Goal: Communication & Community: Answer question/provide support

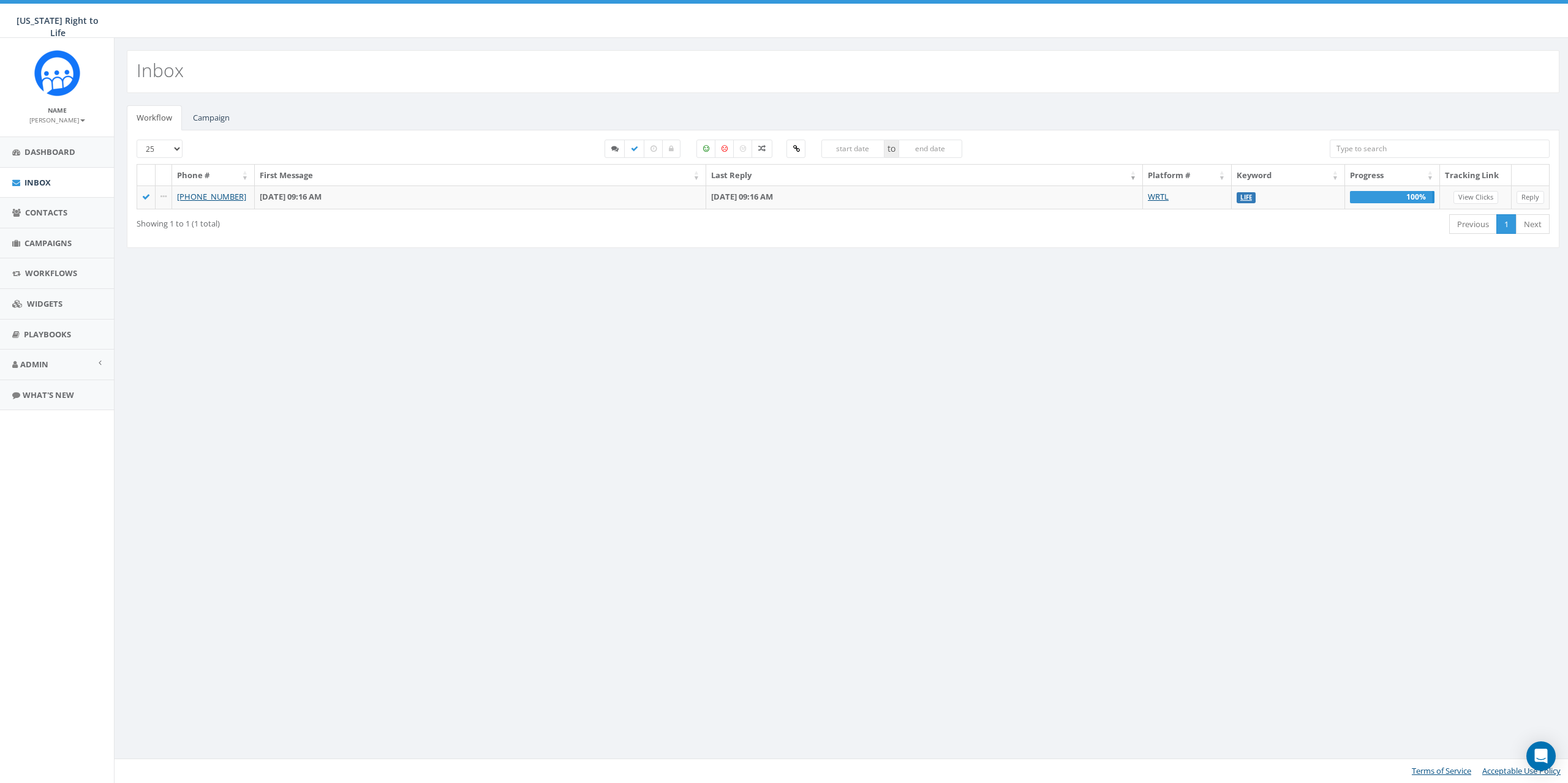
select select
click at [214, 119] on link "Campaign" at bounding box center [210, 117] width 56 height 25
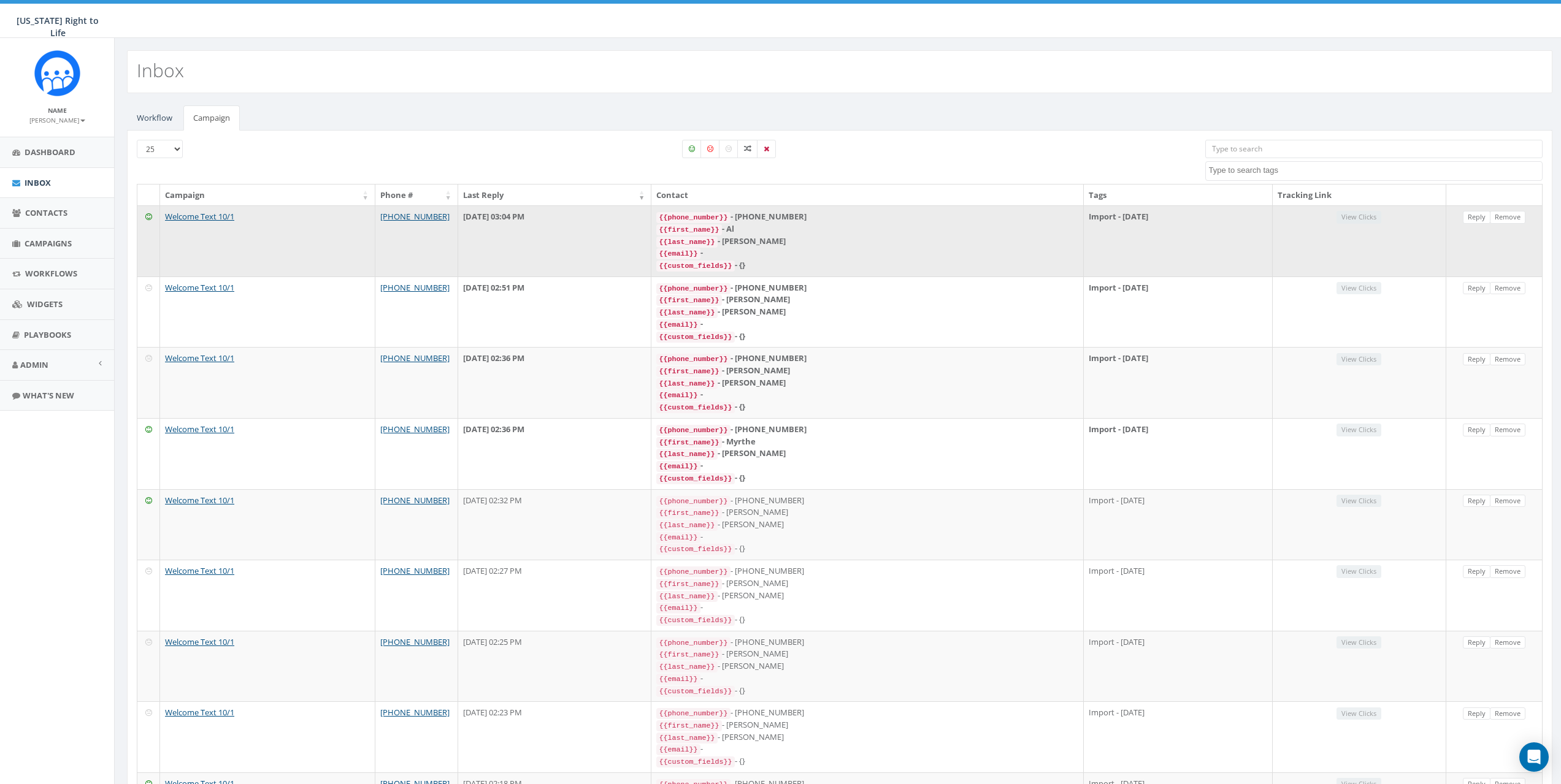
click at [939, 250] on div "{{email}} -" at bounding box center [867, 253] width 422 height 12
click at [1468, 215] on link "Reply" at bounding box center [1477, 217] width 28 height 13
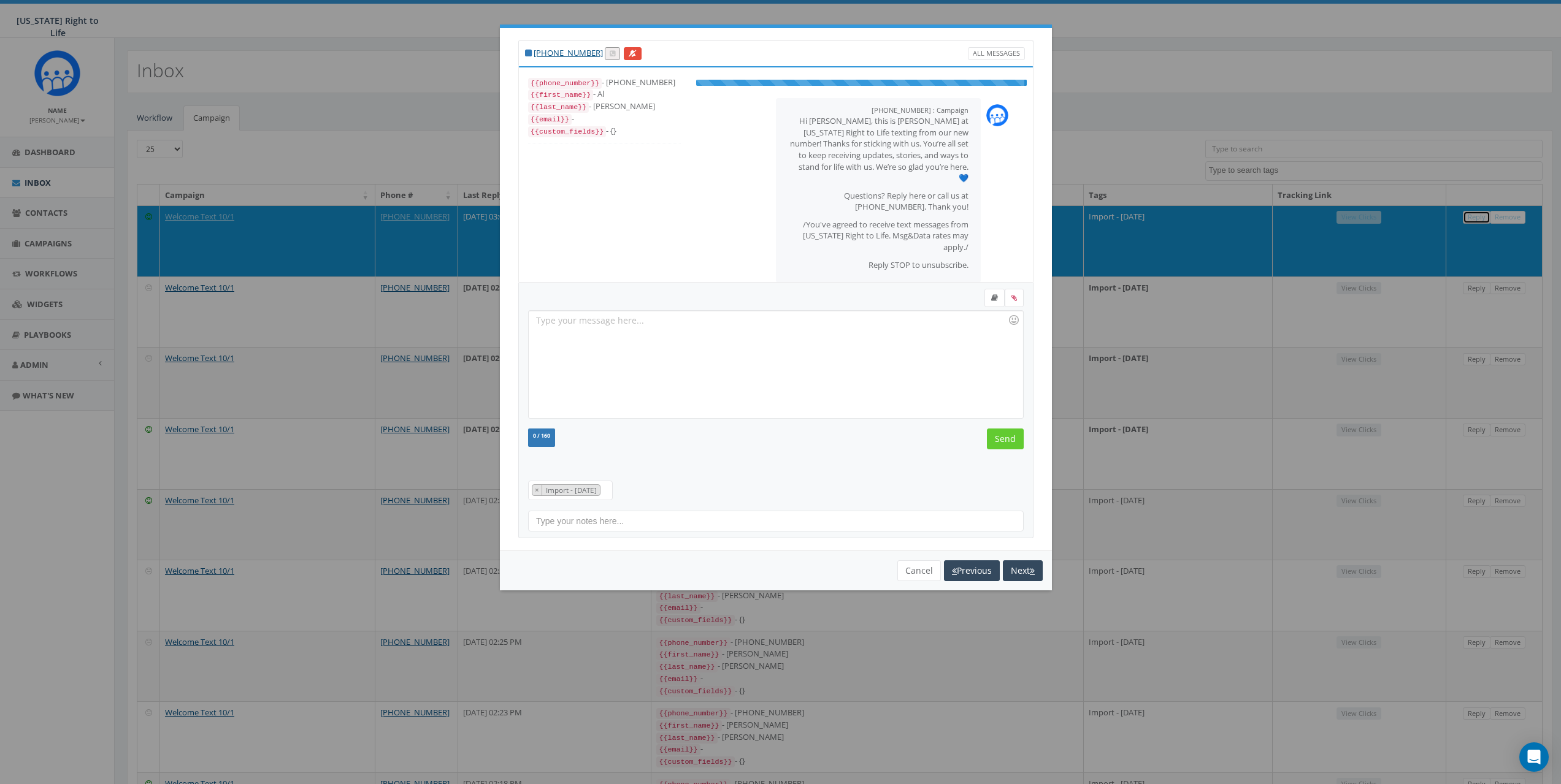
scroll to position [54, 0]
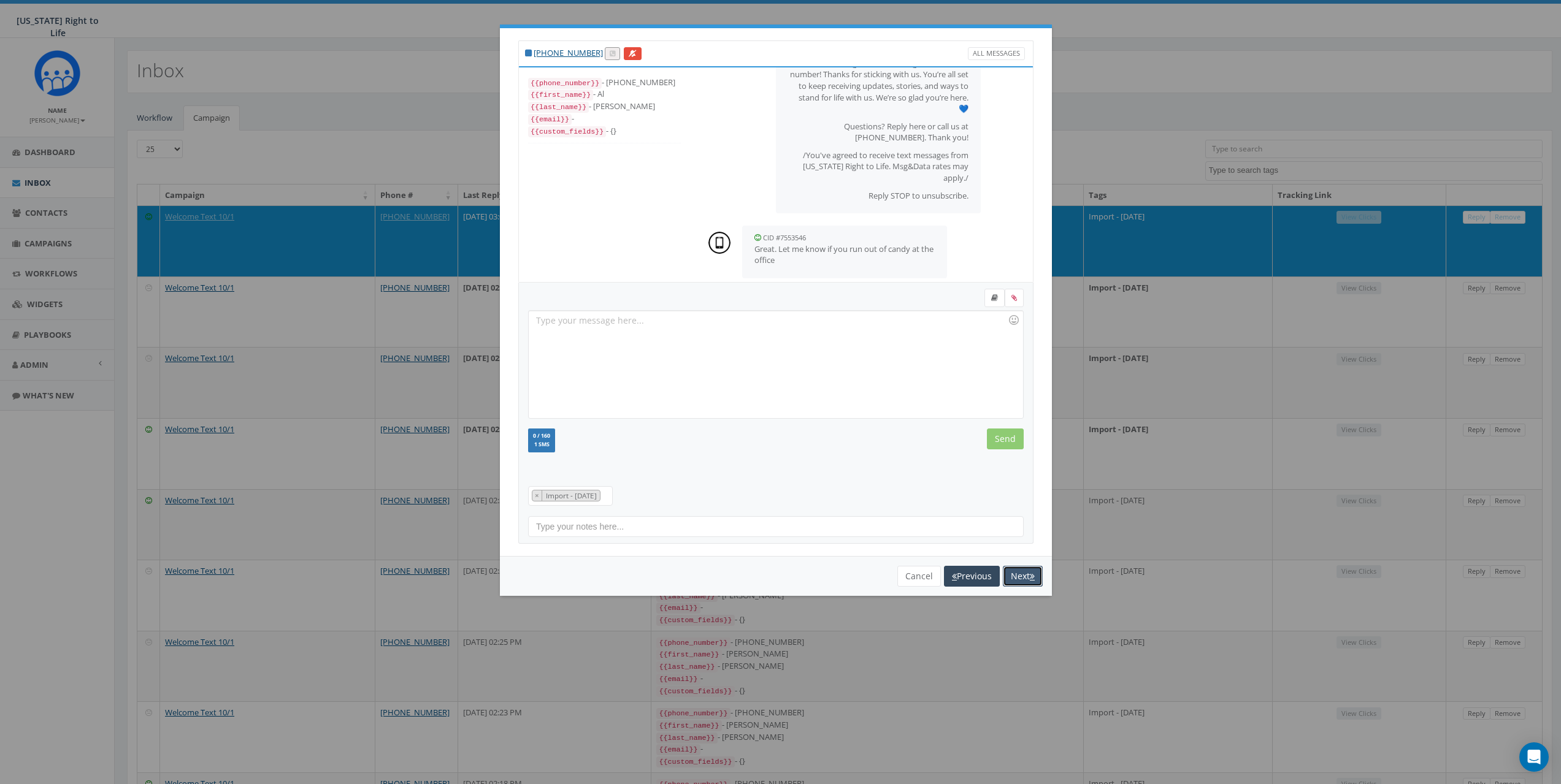
click at [1020, 573] on button "Next" at bounding box center [1023, 577] width 40 height 21
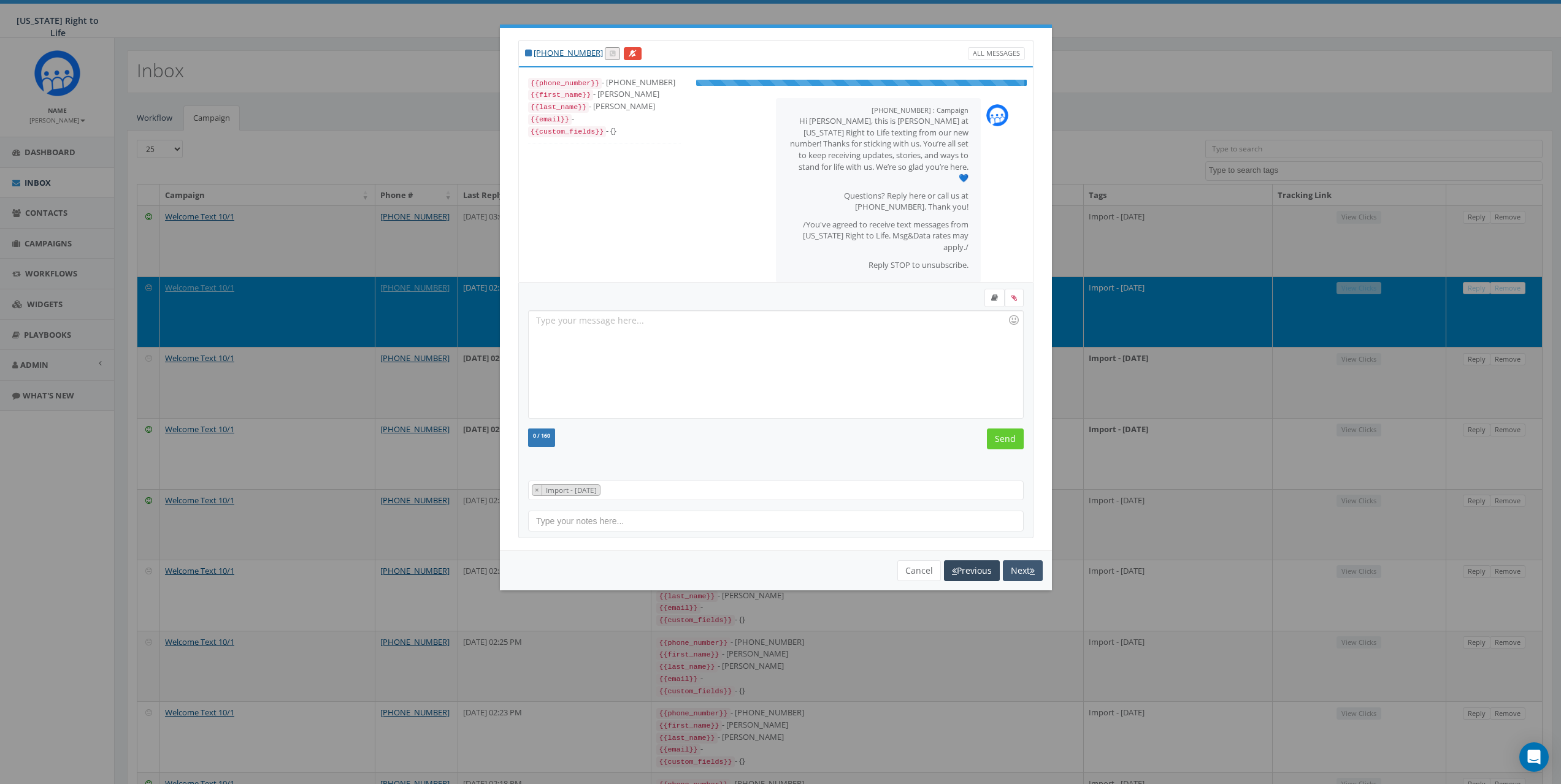
scroll to position [43, 0]
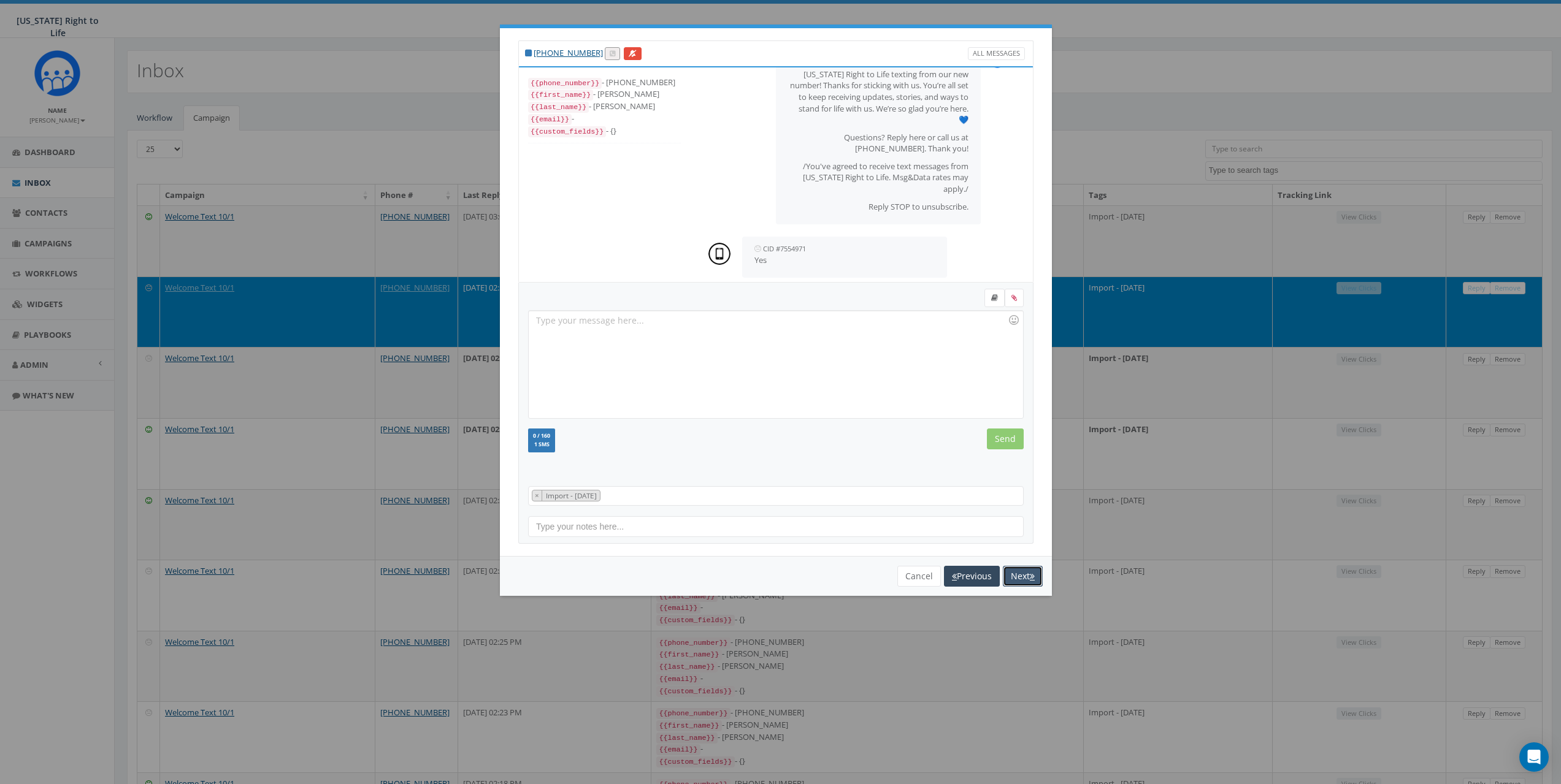
click at [1023, 572] on button "Next" at bounding box center [1023, 577] width 40 height 21
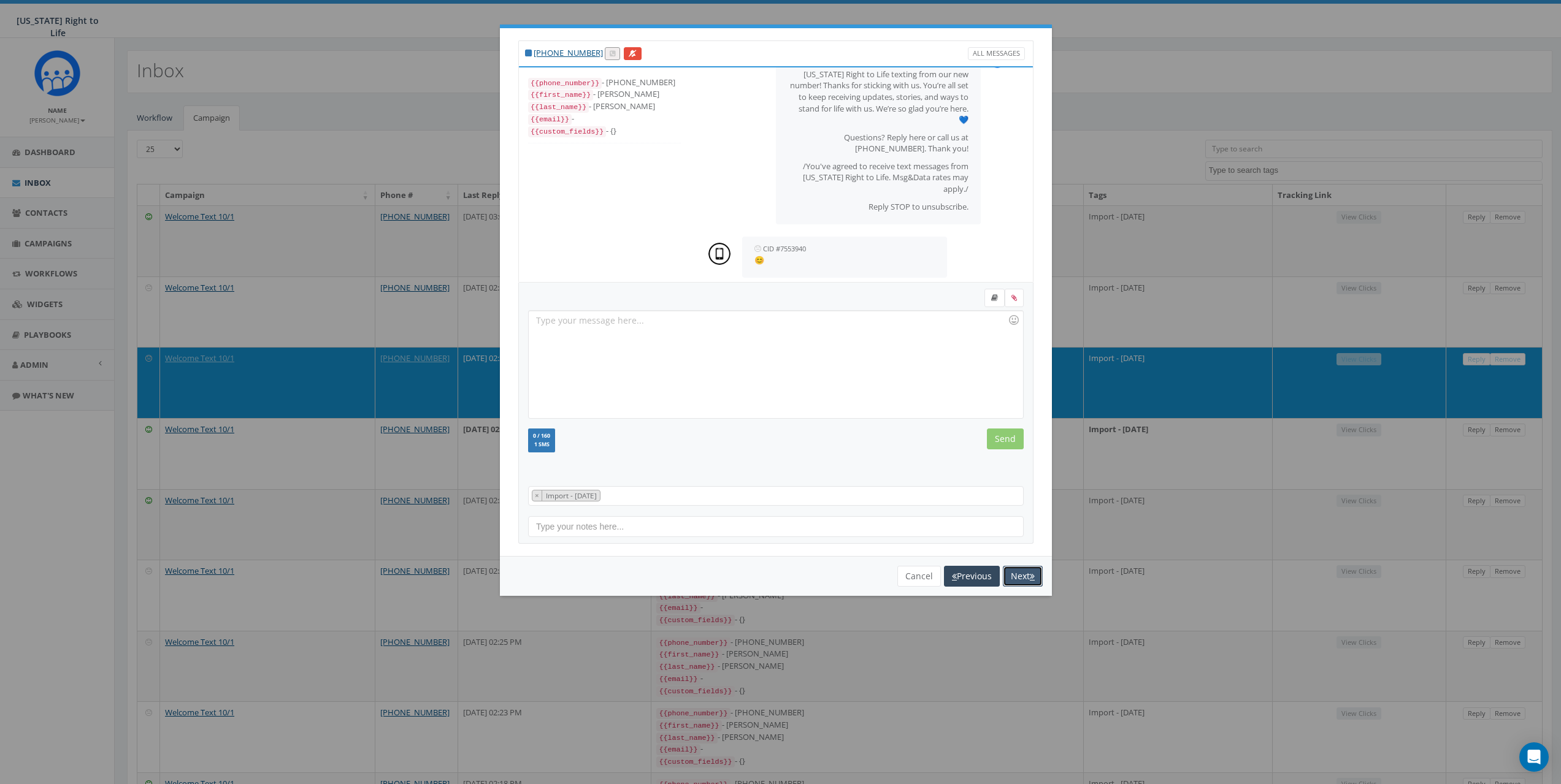
click at [1023, 572] on button "Next" at bounding box center [1023, 577] width 40 height 21
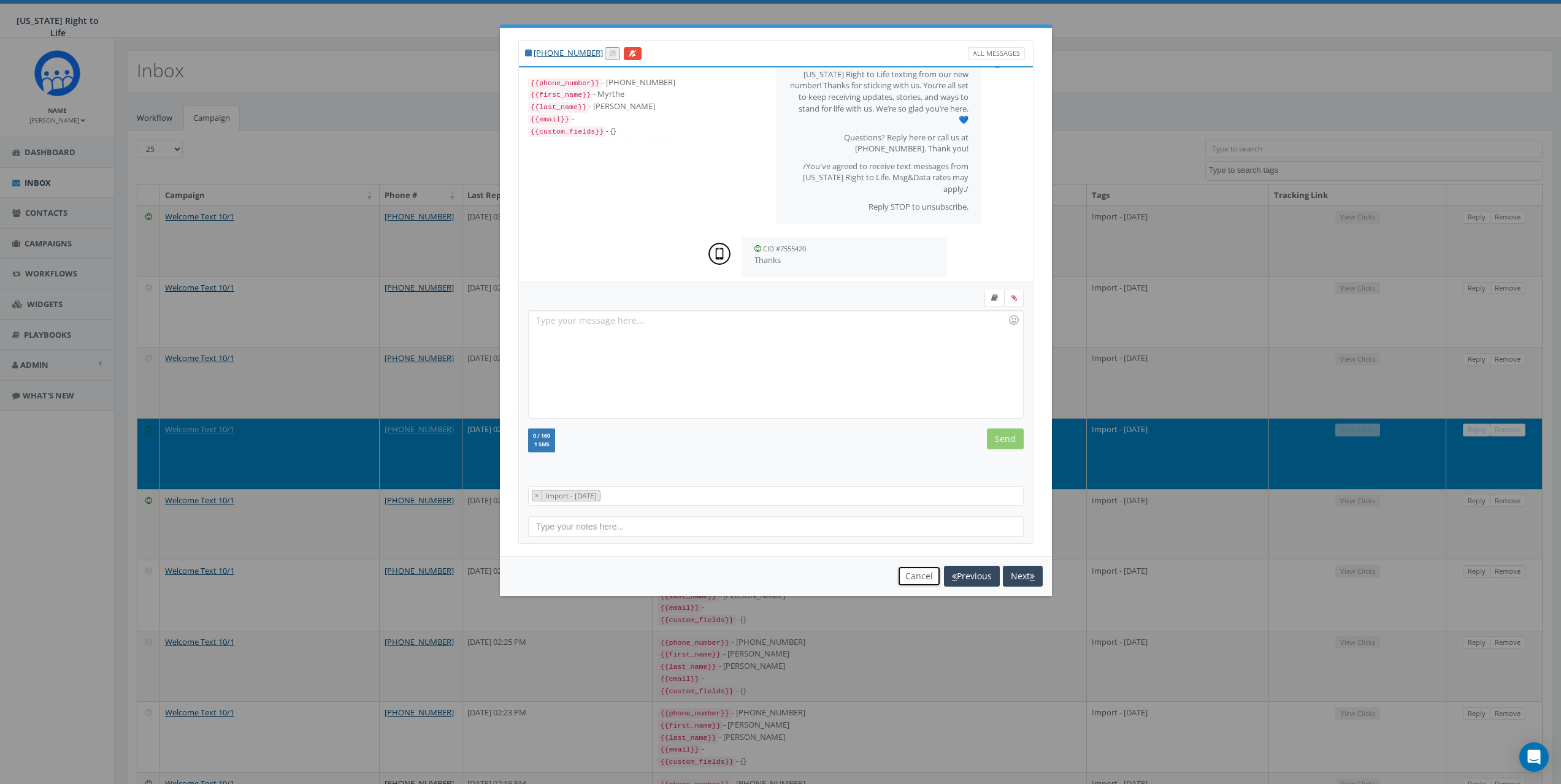
click at [914, 572] on button "Cancel" at bounding box center [918, 577] width 43 height 21
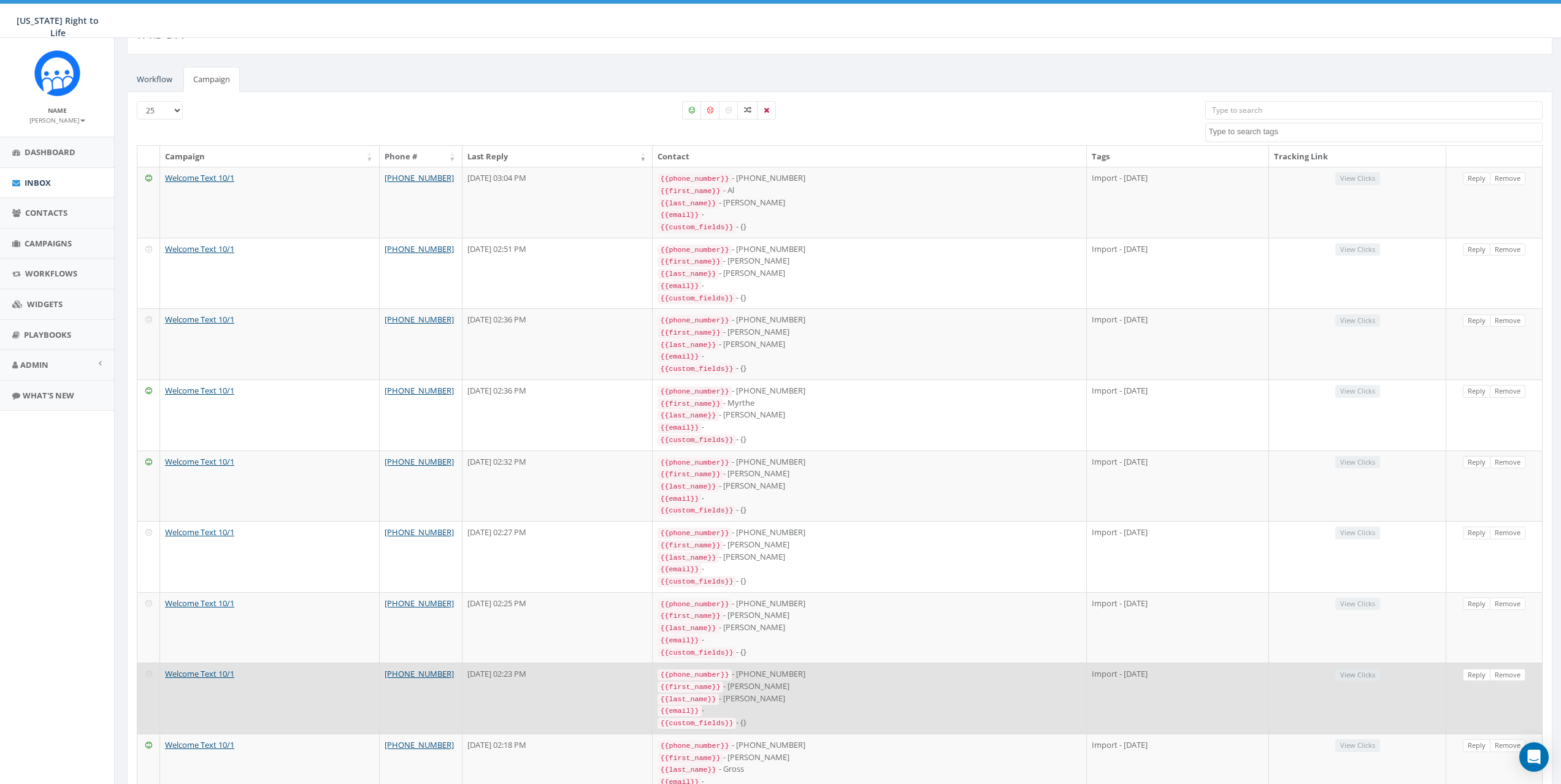
scroll to position [0, 0]
